Goal: Transaction & Acquisition: Complete application form

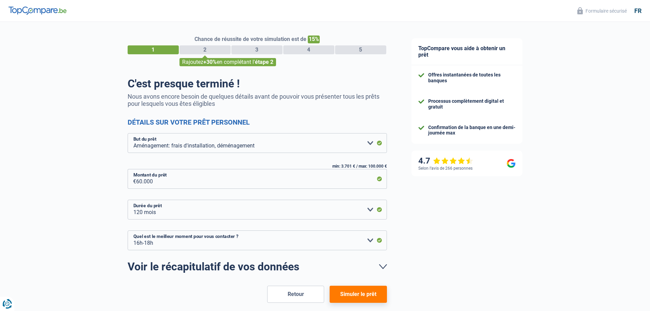
select select "movingOrInstallation"
select select "120"
select select "16-18"
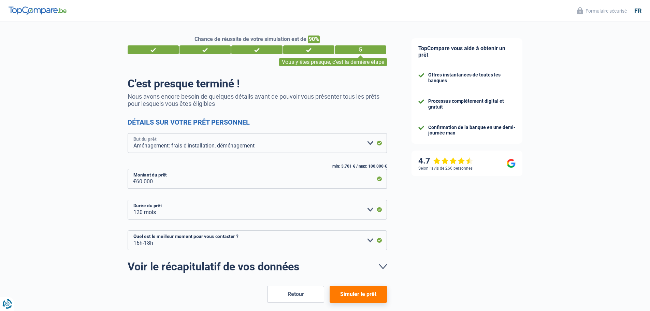
click at [370, 144] on select "Confort maison: meubles, textile, peinture, électroménager, outillage non-profe…" at bounding box center [257, 143] width 259 height 20
click at [370, 141] on select "Confort maison: meubles, textile, peinture, électroménager, outillage non-profe…" at bounding box center [257, 143] width 259 height 20
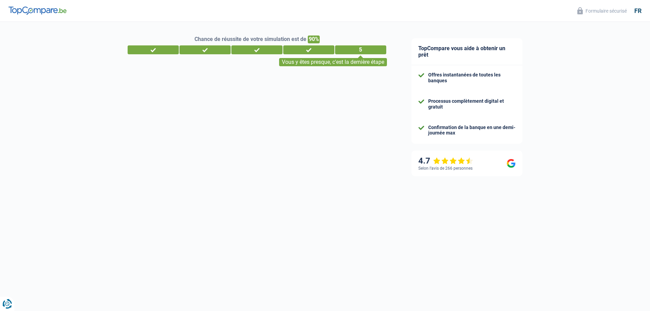
select select "32"
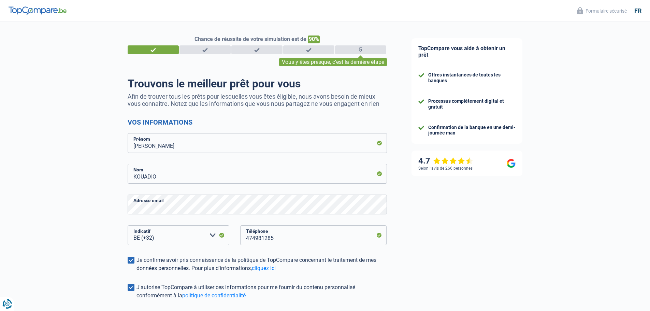
select select "netSalary"
select select "mealVouchers"
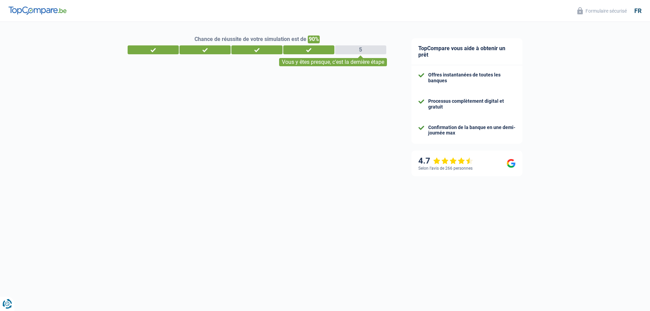
select select "single"
select select "rents"
select select "BE"
select select "privateEmployee"
select select "32"
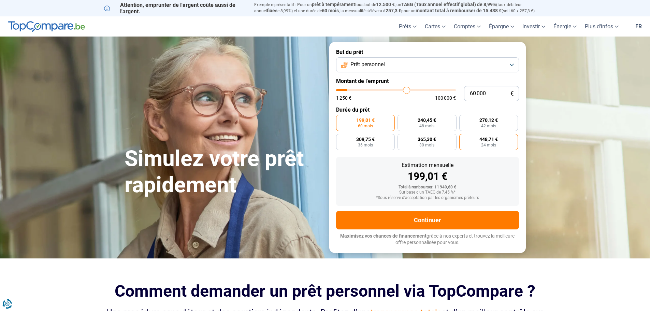
click at [484, 143] on span "24 mois" at bounding box center [488, 145] width 15 height 4
click at [464, 138] on input "448,71 € 24 mois" at bounding box center [461, 136] width 4 height 4
radio input "true"
type input "7 500"
type input "7500"
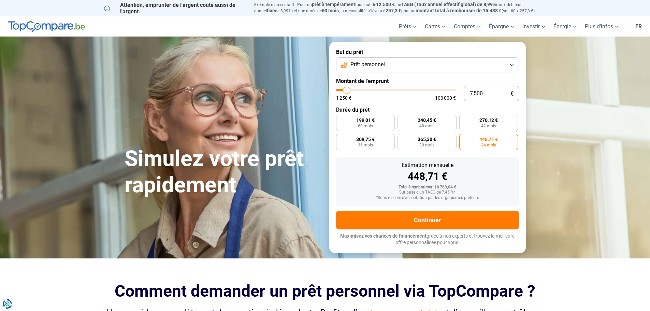
type input "7 750"
type input "7750"
type input "10 000"
type input "10000"
type input "14 000"
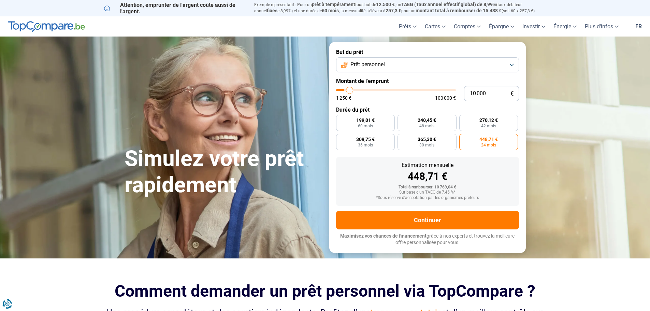
type input "14000"
type input "17 250"
type input "17250"
type input "20 250"
type input "20250"
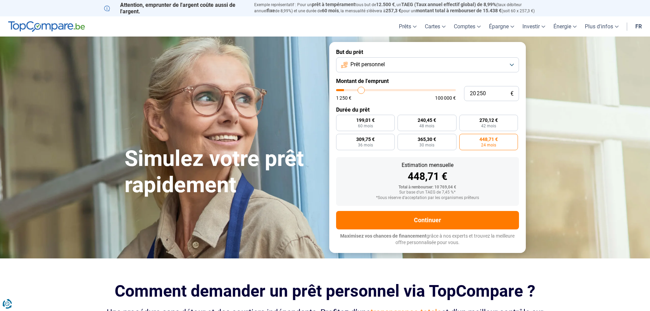
type input "22 750"
type input "22750"
type input "23 750"
type input "23750"
type input "24 250"
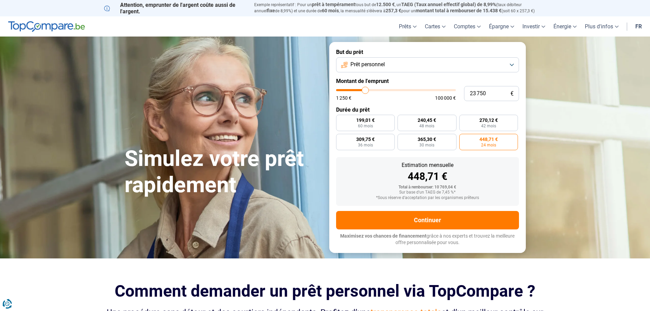
type input "24250"
type input "25 000"
type input "25000"
type input "25 250"
type input "25250"
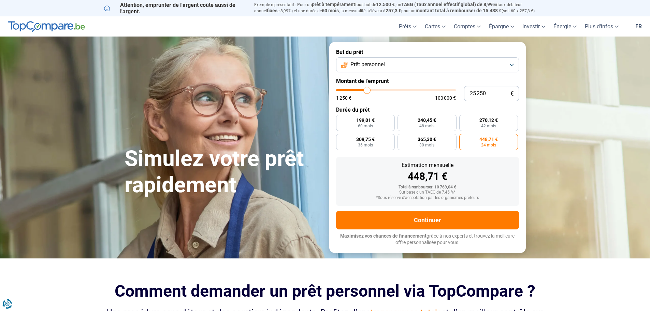
type input "25 750"
drag, startPoint x: 347, startPoint y: 89, endPoint x: 367, endPoint y: 92, distance: 21.0
type input "25750"
click at [367, 91] on input "range" at bounding box center [396, 90] width 120 height 2
radio input "false"
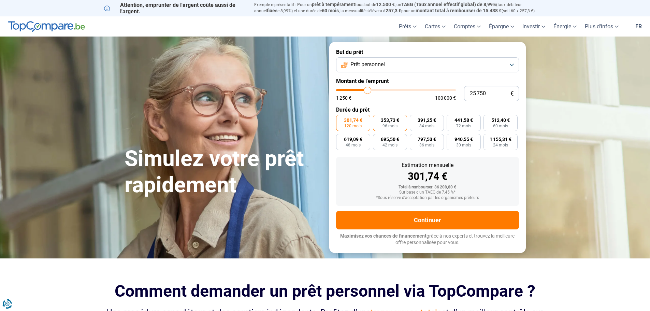
click at [389, 120] on span "353,73 €" at bounding box center [390, 120] width 18 height 5
click at [377, 119] on input "353,73 € 96 mois" at bounding box center [375, 117] width 4 height 4
radio input "true"
click at [422, 127] on span "84 mois" at bounding box center [426, 126] width 15 height 4
click at [414, 119] on input "391,25 € 84 mois" at bounding box center [412, 117] width 4 height 4
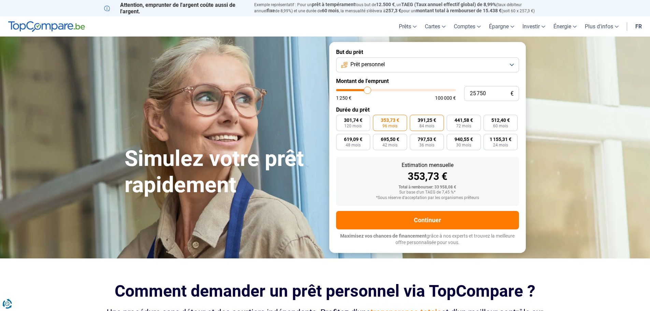
radio input "true"
type input "26 000"
type input "26000"
type input "26 500"
type input "26500"
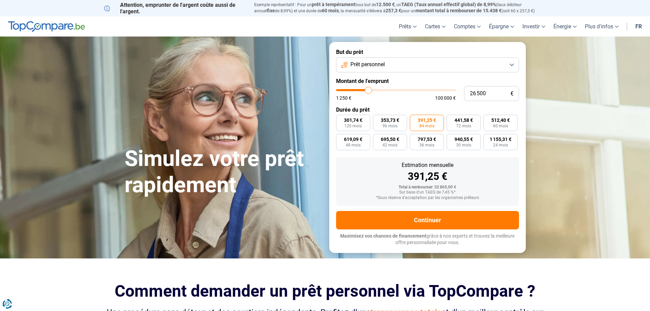
type input "27 250"
type input "27250"
type input "28 750"
type input "28750"
type input "29 500"
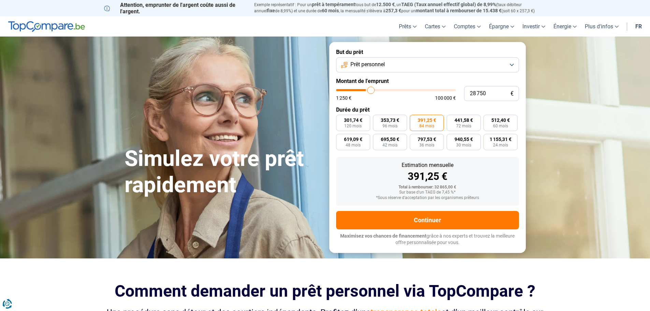
type input "29500"
type input "30 250"
type input "30250"
type input "30 750"
type input "30750"
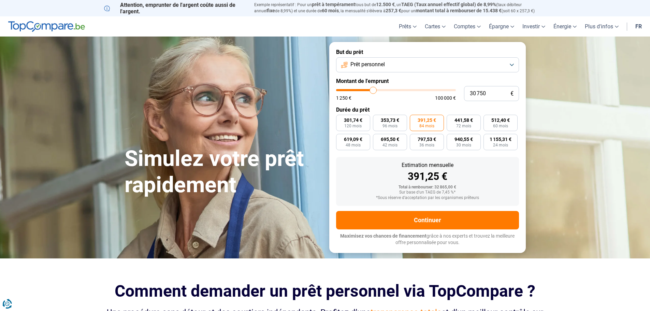
type input "33 750"
type input "33750"
type input "37 000"
type input "37000"
type input "39 500"
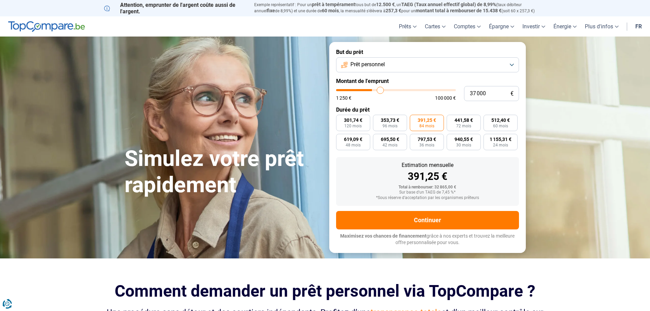
type input "39500"
type input "42 000"
type input "42000"
type input "42 750"
drag, startPoint x: 367, startPoint y: 90, endPoint x: 387, endPoint y: 91, distance: 19.5
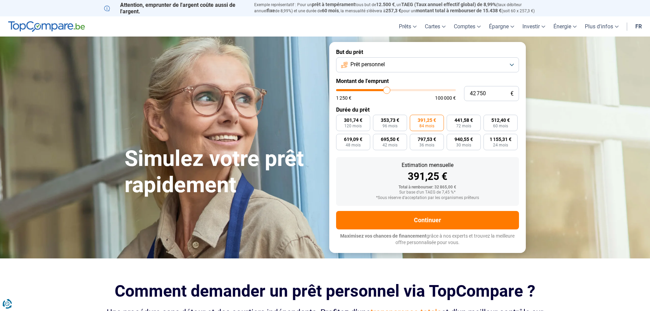
type input "42750"
click at [387, 91] on input "range" at bounding box center [396, 90] width 120 height 2
radio input "true"
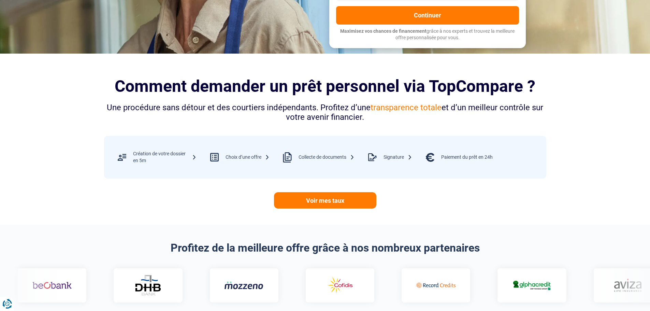
scroll to position [239, 0]
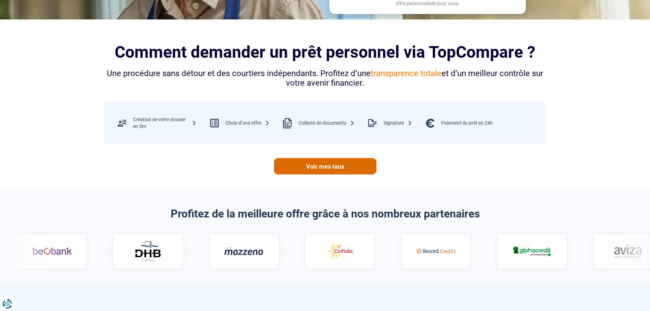
click at [327, 169] on link "Voir mes taux" at bounding box center [325, 166] width 102 height 16
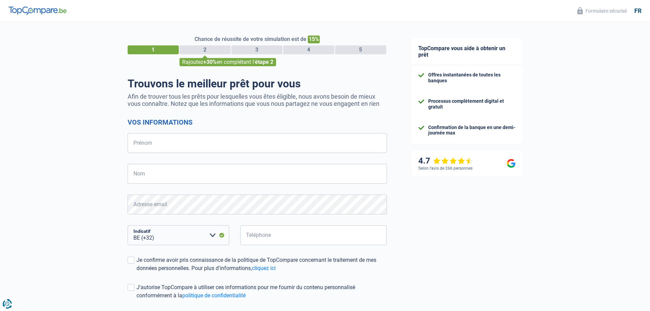
select select "32"
